Goal: Task Accomplishment & Management: Manage account settings

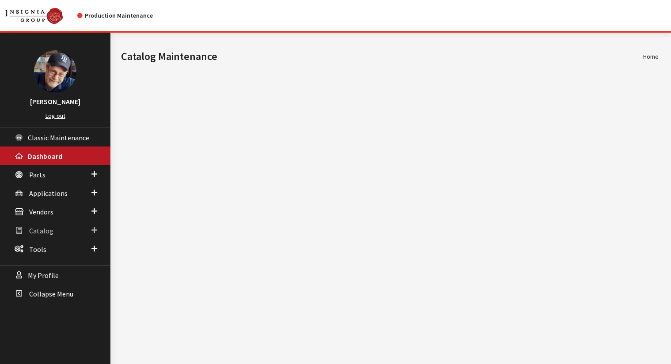
click at [40, 230] on span "Catalog" at bounding box center [41, 231] width 24 height 9
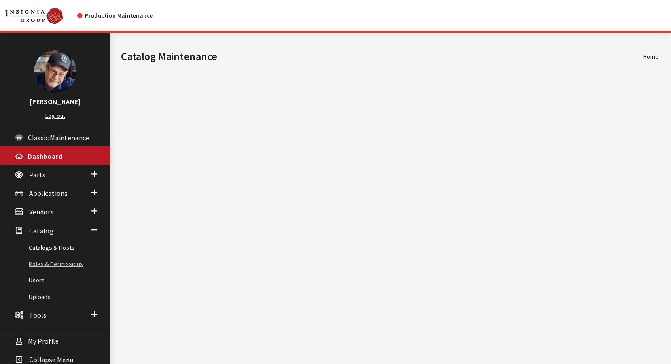
click at [51, 264] on link "Roles & Permissions" at bounding box center [55, 264] width 110 height 16
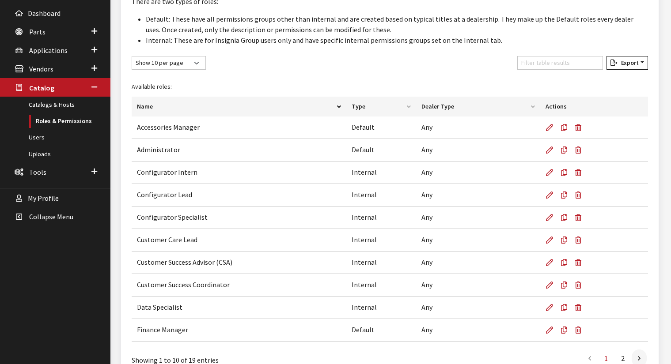
scroll to position [146, 0]
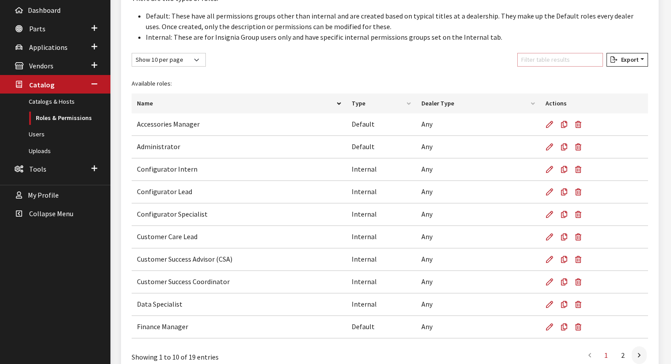
click at [556, 59] on input "Filter table results" at bounding box center [560, 60] width 86 height 14
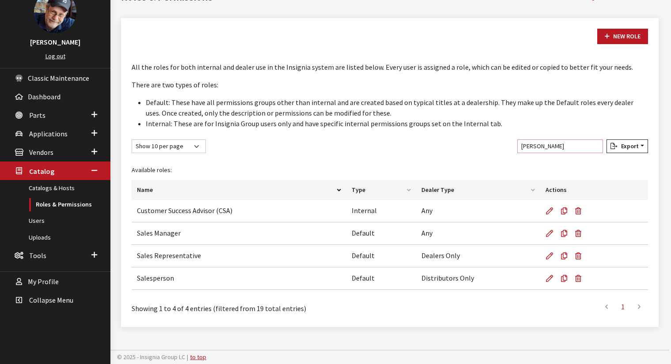
scroll to position [37, 0]
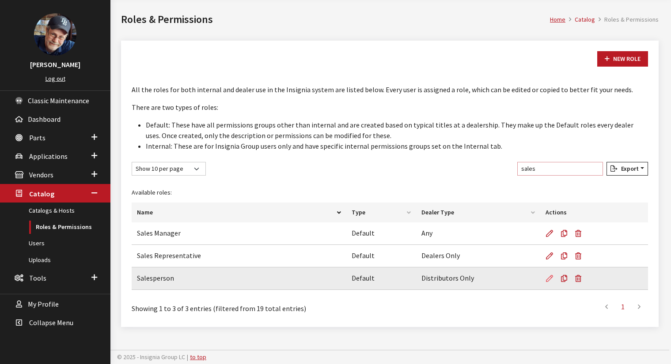
type input "sales"
click at [551, 276] on icon at bounding box center [549, 279] width 7 height 7
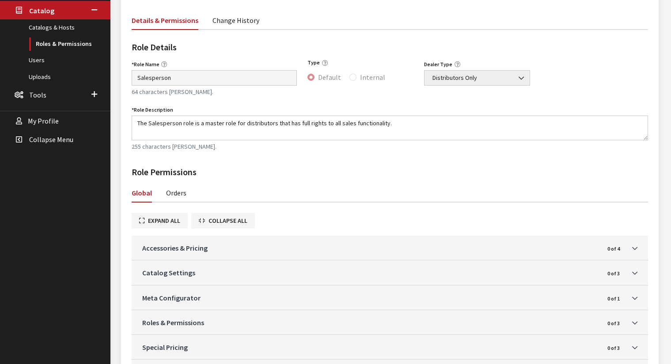
scroll to position [221, 0]
click at [178, 195] on link "Orders" at bounding box center [176, 192] width 20 height 19
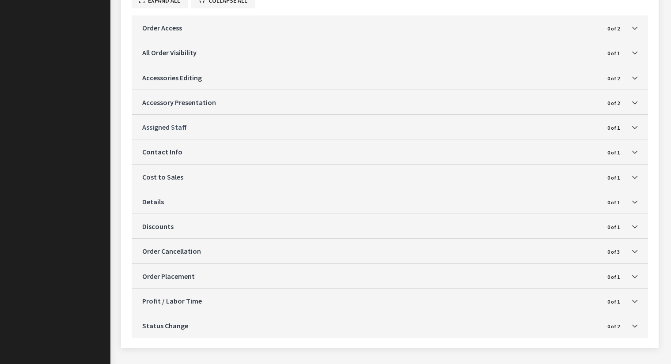
scroll to position [441, 0]
click at [388, 100] on link "Accessory Presentation" at bounding box center [373, 102] width 462 height 11
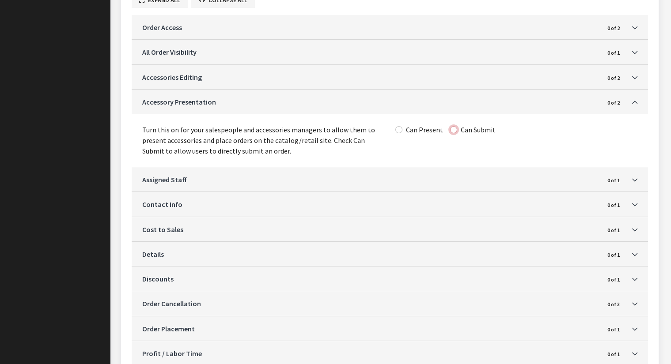
click at [450, 129] on input "Can Submit" at bounding box center [453, 129] width 7 height 7
checkbox input "true"
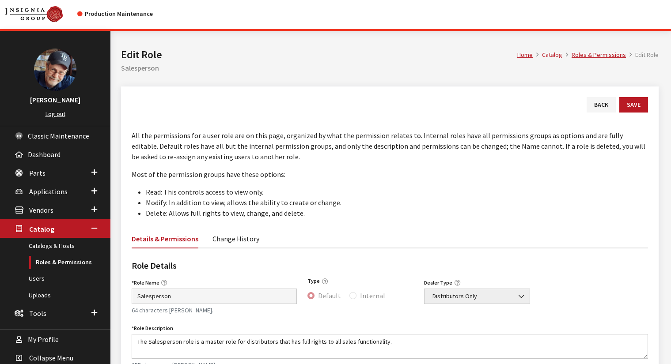
scroll to position [0, 0]
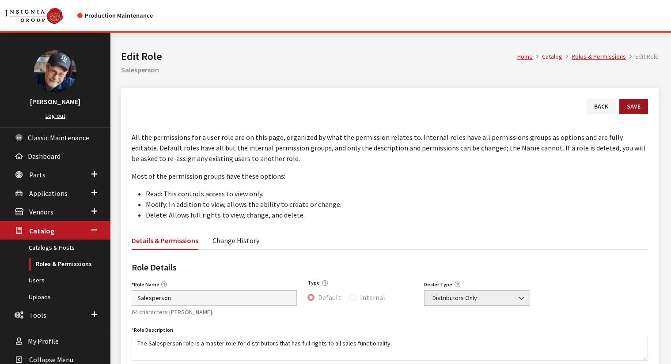
click at [640, 106] on button "Save" at bounding box center [633, 106] width 29 height 15
click at [226, 242] on link "Change History" at bounding box center [235, 240] width 47 height 19
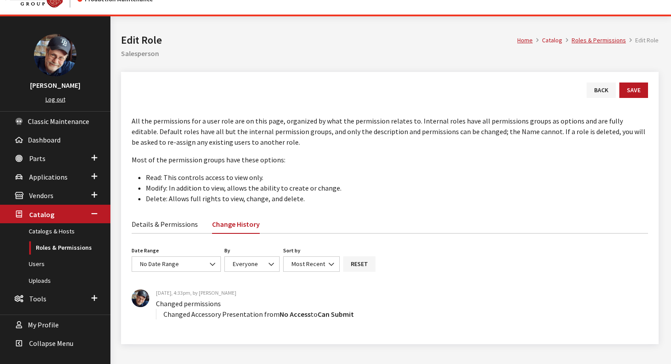
scroll to position [34, 0]
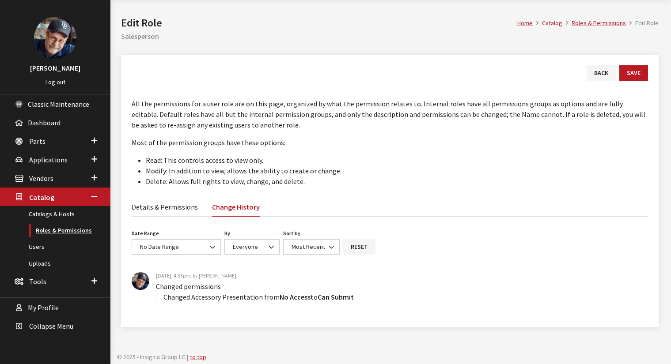
click at [57, 232] on link "Roles & Permissions" at bounding box center [55, 231] width 110 height 16
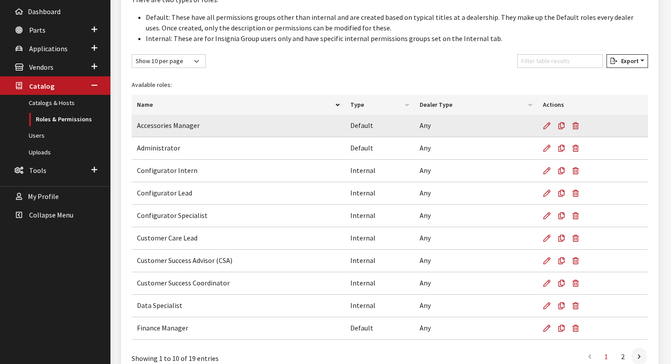
scroll to position [195, 0]
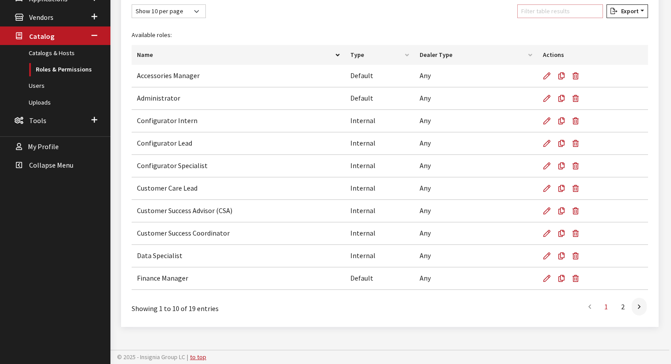
click at [548, 11] on input "Filter table results" at bounding box center [560, 11] width 86 height 14
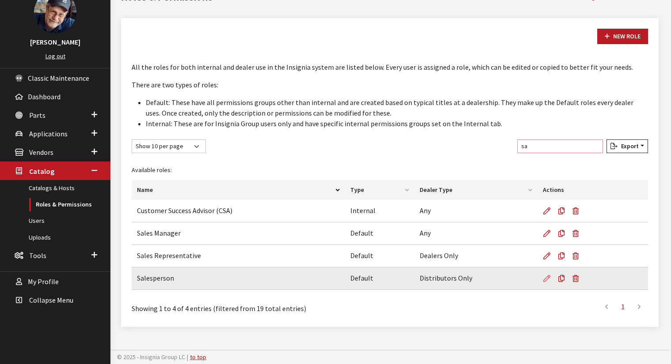
type input "sa"
click at [546, 277] on icon at bounding box center [546, 279] width 7 height 7
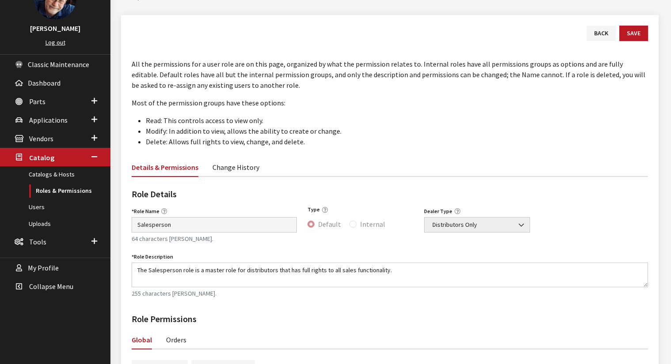
scroll to position [74, 0]
click at [174, 340] on link "Orders" at bounding box center [176, 339] width 20 height 19
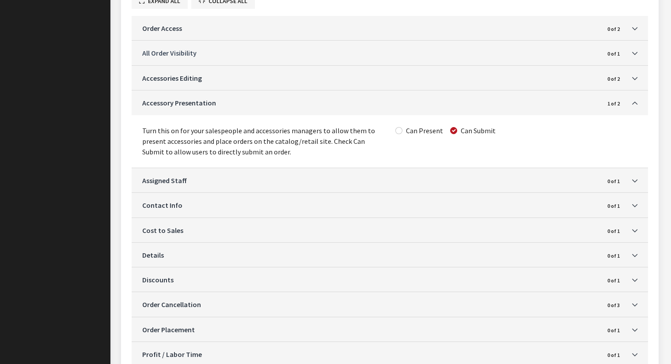
scroll to position [441, 0]
click at [358, 9] on div "Expand All Collapse All Order Access 0 of 2 This sets overall access to orders …" at bounding box center [390, 191] width 516 height 398
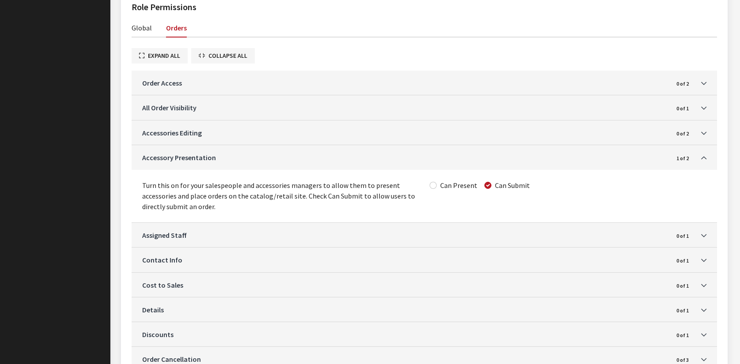
scroll to position [386, 0]
click at [485, 182] on input "Can Submit" at bounding box center [488, 185] width 7 height 7
checkbox input "false"
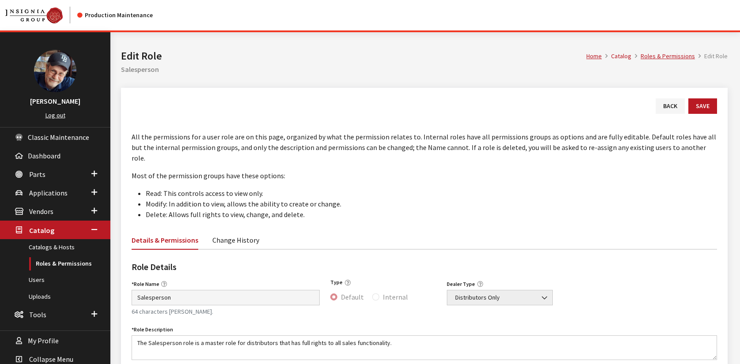
scroll to position [0, 0]
click at [670, 105] on button "Save" at bounding box center [703, 106] width 29 height 15
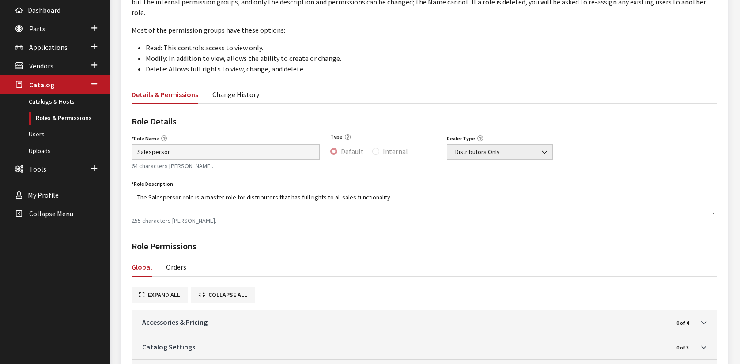
scroll to position [147, 0]
click at [177, 257] on link "Orders" at bounding box center [176, 266] width 20 height 19
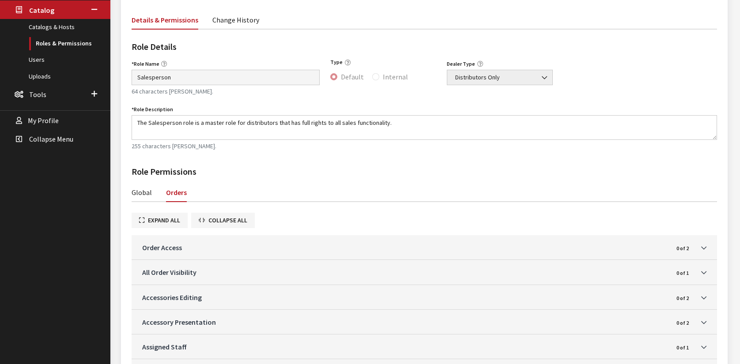
scroll to position [220, 0]
click at [144, 183] on link "Global" at bounding box center [142, 192] width 20 height 19
